Goal: Navigation & Orientation: Understand site structure

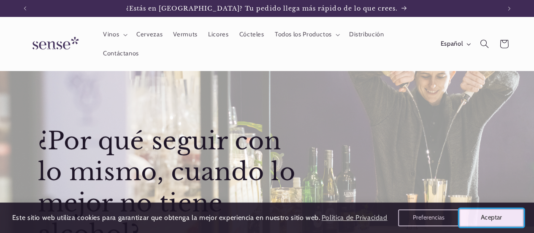
click at [489, 217] on button "Aceptar" at bounding box center [491, 218] width 65 height 18
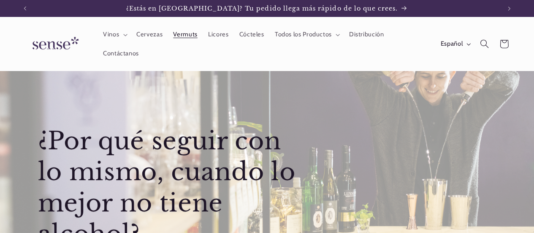
click at [186, 31] on span "Vermuts" at bounding box center [185, 34] width 24 height 8
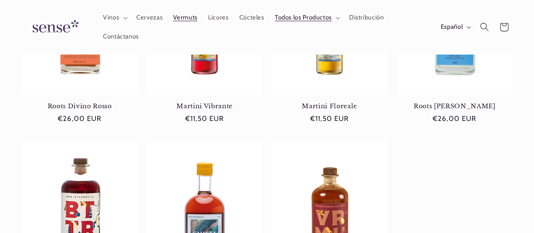
scroll to position [169, 0]
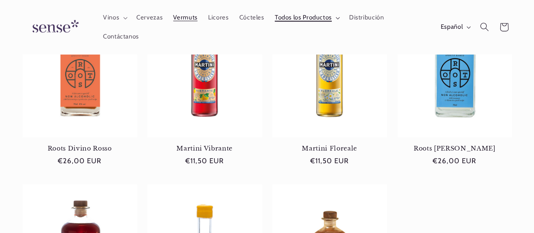
click at [296, 18] on span "Todos los Productos" at bounding box center [303, 18] width 57 height 8
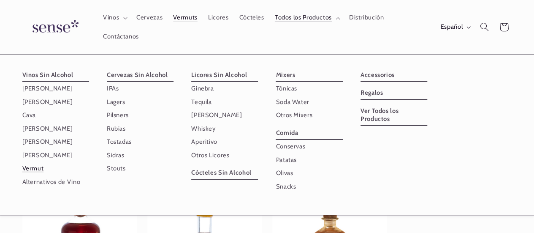
scroll to position [0, 0]
click at [110, 124] on link "Rubias" at bounding box center [140, 128] width 67 height 13
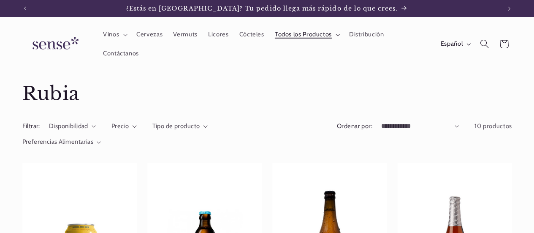
click at [291, 30] on summary "Todos los Productos" at bounding box center [306, 34] width 74 height 19
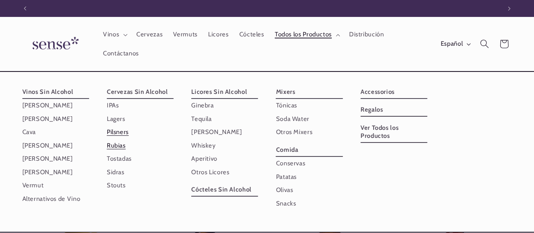
scroll to position [0, 476]
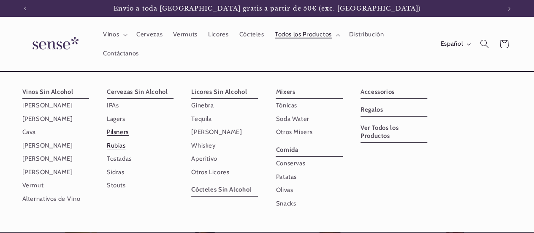
click at [115, 130] on link "Pilsners" at bounding box center [140, 131] width 67 height 13
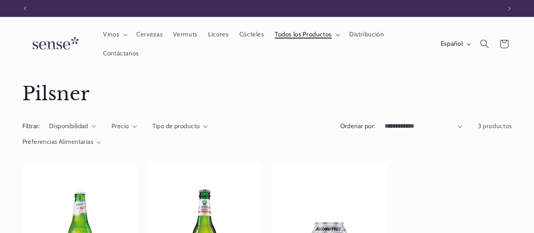
scroll to position [0, 476]
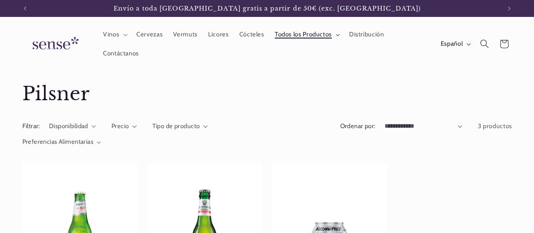
click at [300, 31] on span "Todos los Productos" at bounding box center [303, 34] width 57 height 8
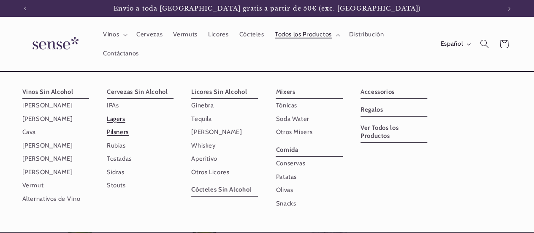
click at [111, 115] on link "Lagers" at bounding box center [140, 118] width 67 height 13
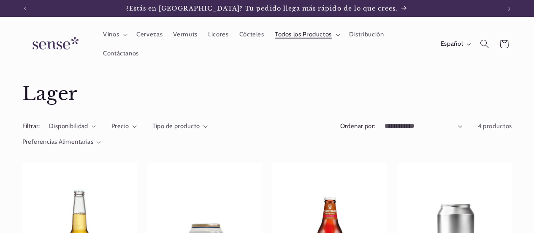
click at [285, 36] on span "Todos los Productos" at bounding box center [303, 34] width 57 height 8
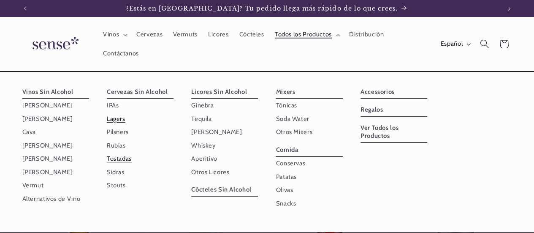
click at [119, 157] on link "Tostadas" at bounding box center [140, 158] width 67 height 13
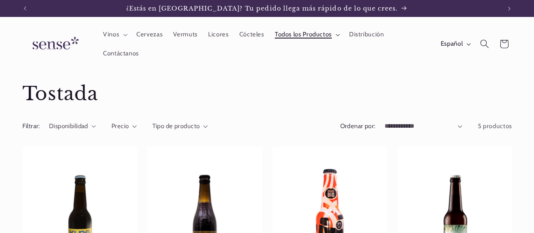
click at [301, 35] on span "Todos los Productos" at bounding box center [303, 34] width 57 height 8
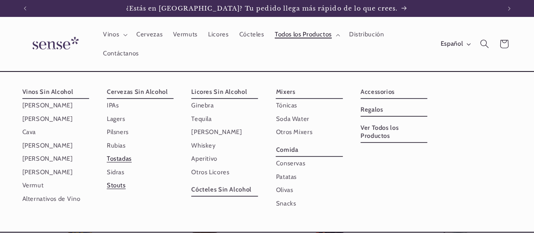
click at [117, 182] on link "Stouts" at bounding box center [140, 185] width 67 height 13
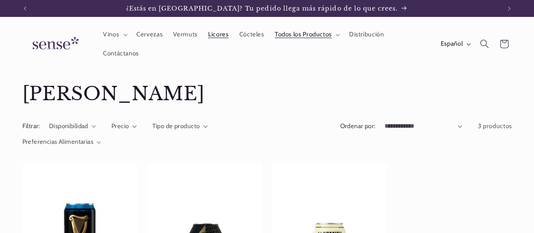
click at [217, 33] on span "Licores" at bounding box center [218, 34] width 20 height 8
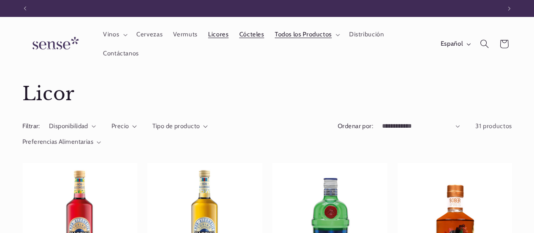
scroll to position [0, 476]
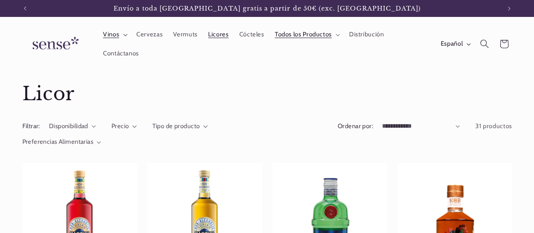
click at [109, 34] on span "Vinos" at bounding box center [111, 34] width 16 height 8
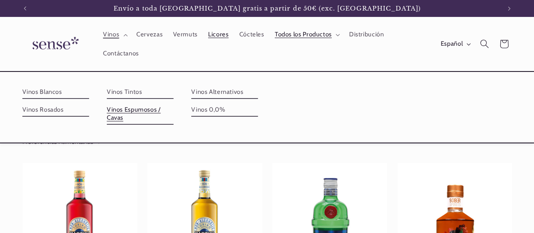
click at [118, 114] on link "Vinos Espumosos / Cavas" at bounding box center [140, 114] width 67 height 22
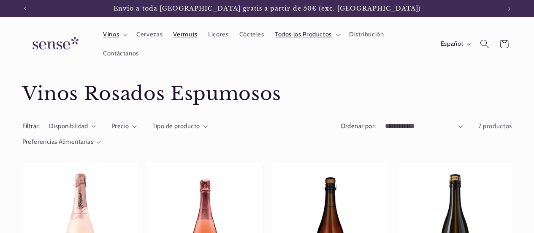
click at [181, 37] on span "Vermuts" at bounding box center [185, 34] width 24 height 8
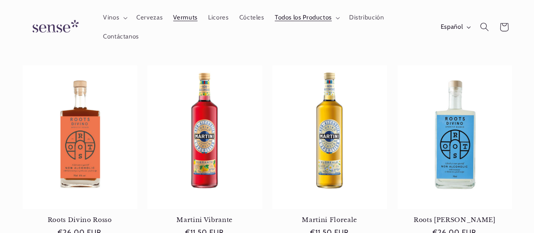
scroll to position [84, 0]
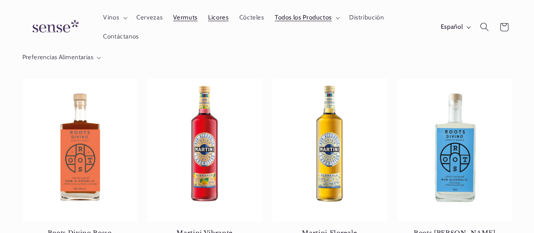
click at [211, 20] on span "Licores" at bounding box center [218, 18] width 20 height 8
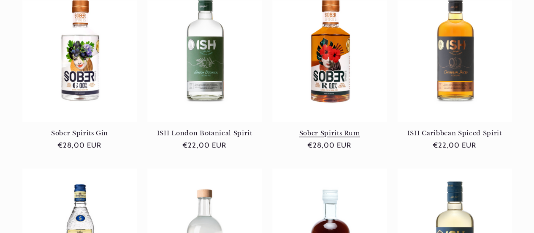
scroll to position [422, 0]
